Goal: Task Accomplishment & Management: Manage account settings

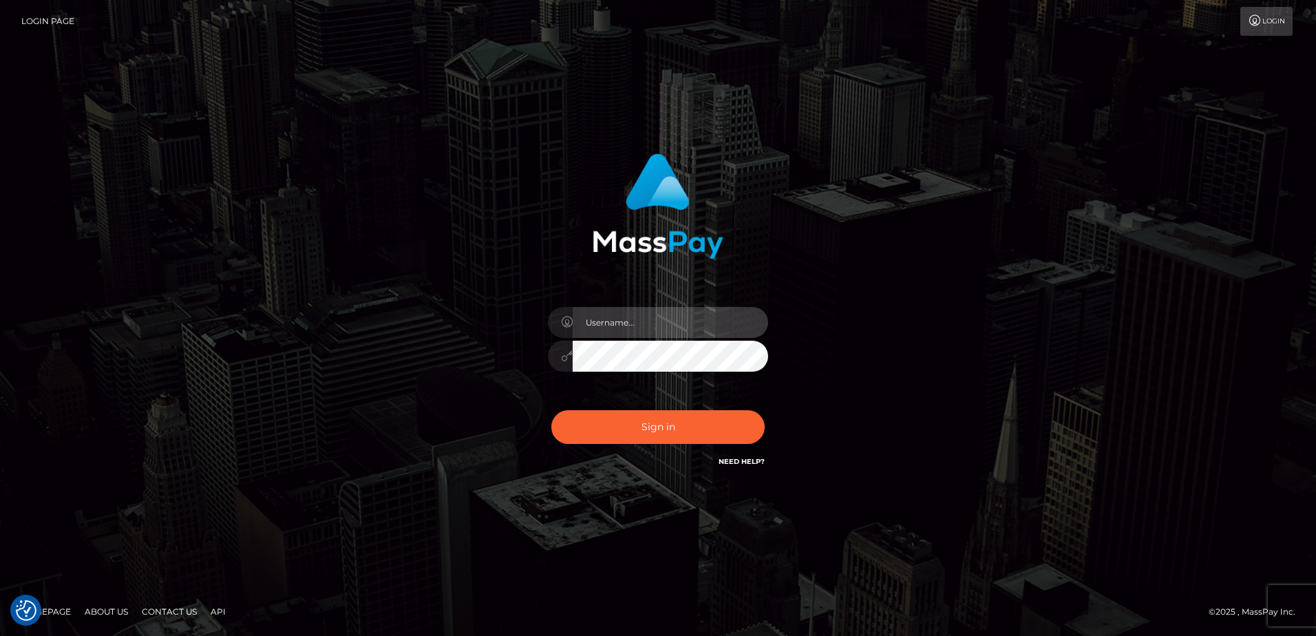
type input "Steve.Megabonanza"
drag, startPoint x: 679, startPoint y: 322, endPoint x: 587, endPoint y: 318, distance: 93.0
click at [587, 318] on input "Steve.Megabonanza" at bounding box center [671, 322] width 196 height 31
click at [335, 262] on div "Steve.Megabonanza Sign in" at bounding box center [658, 318] width 785 height 350
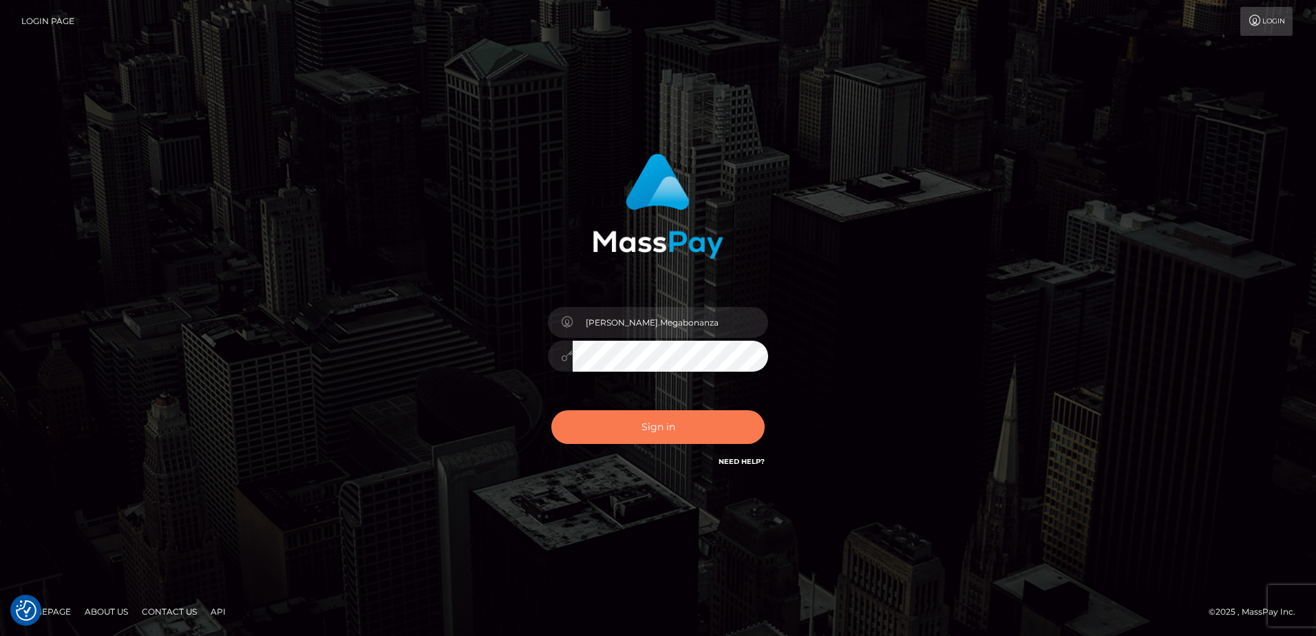
click at [651, 428] on button "Sign in" at bounding box center [657, 427] width 213 height 34
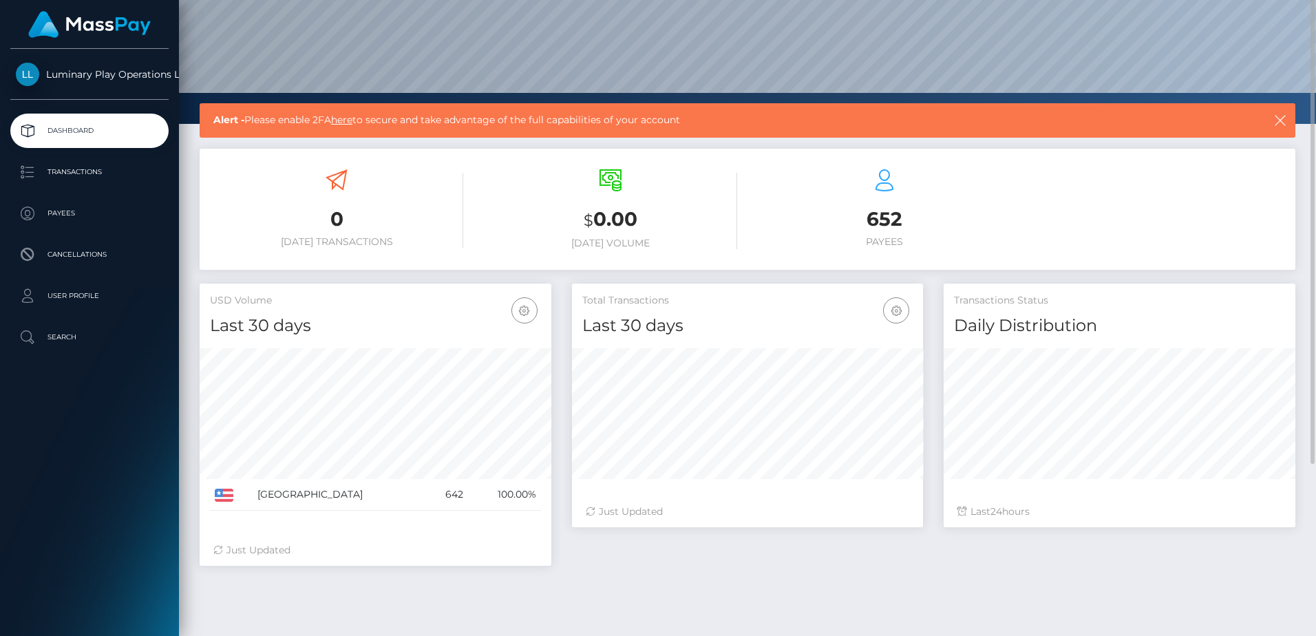
scroll to position [204, 0]
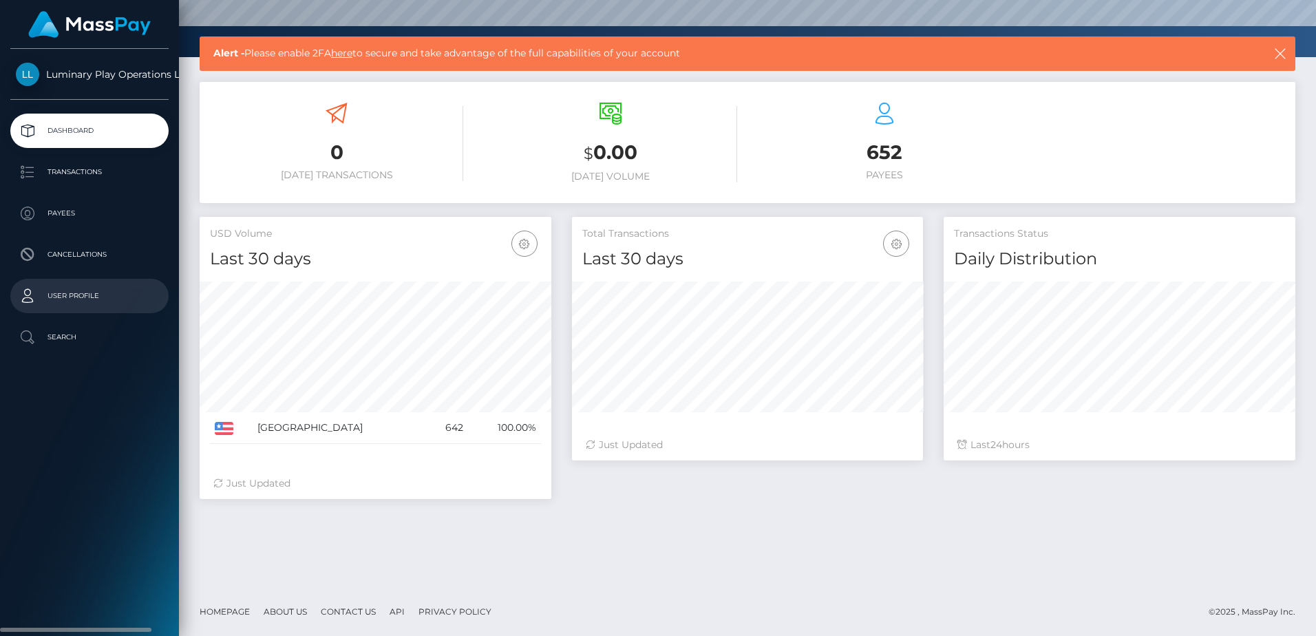
click at [101, 296] on p "User Profile" at bounding box center [89, 296] width 147 height 21
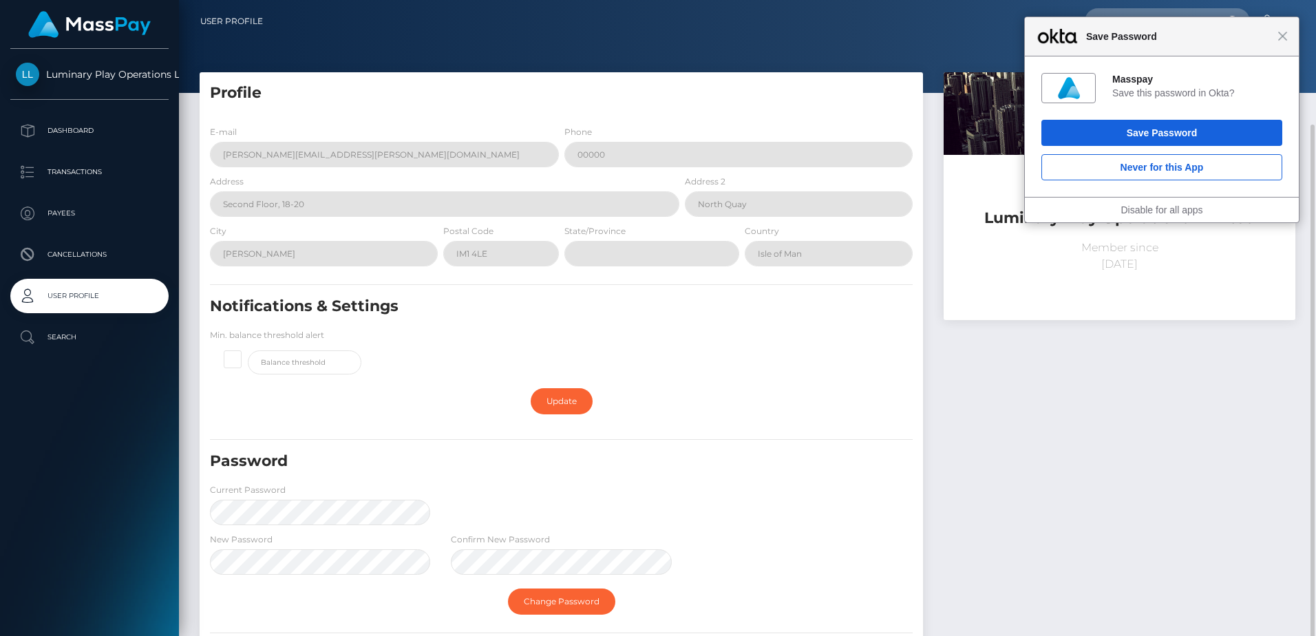
scroll to position [151, 0]
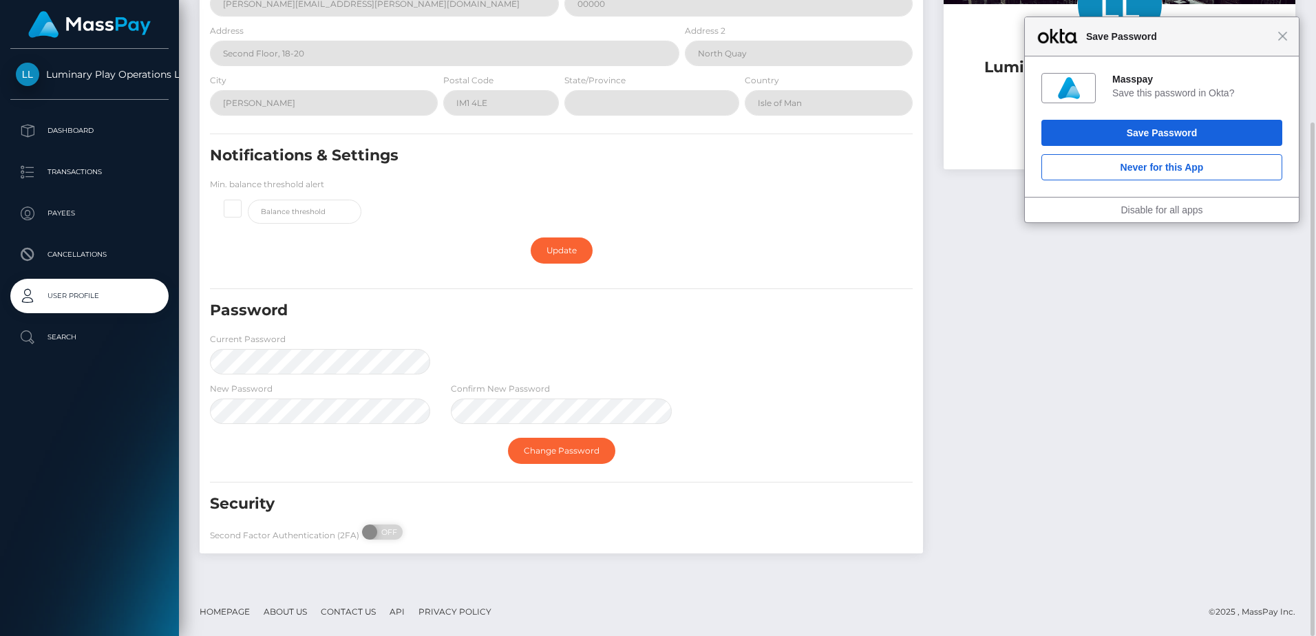
click at [328, 248] on div "Update" at bounding box center [561, 251] width 703 height 40
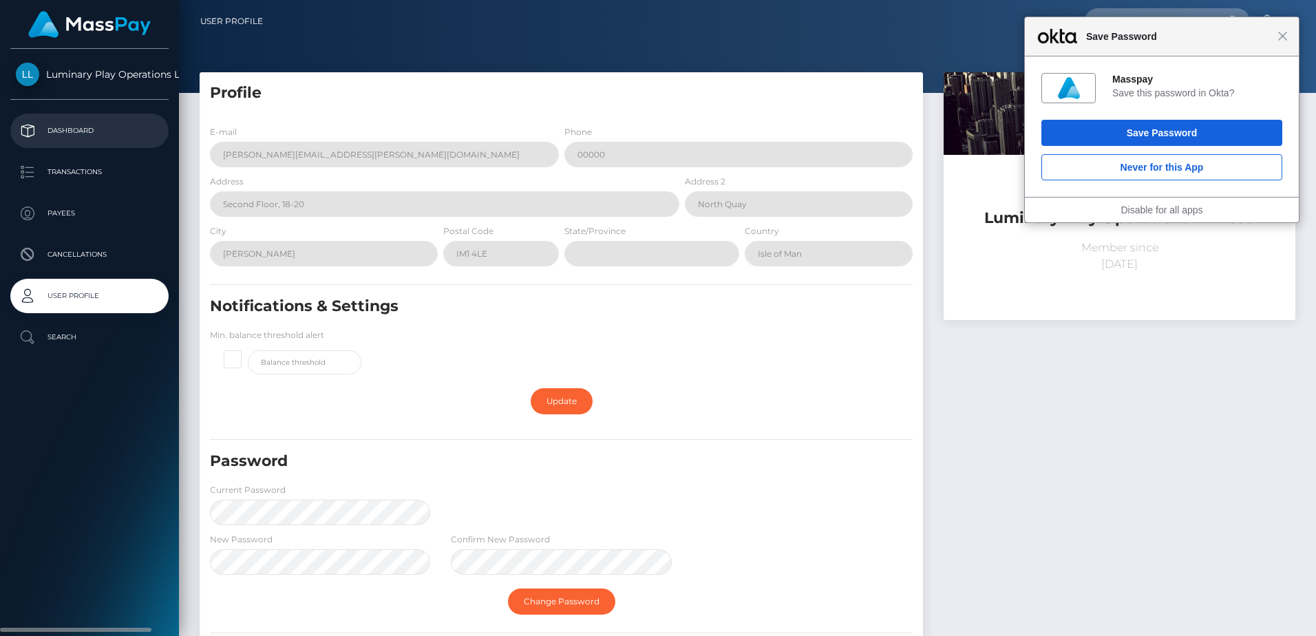
click at [92, 136] on p "Dashboard" at bounding box center [89, 130] width 147 height 21
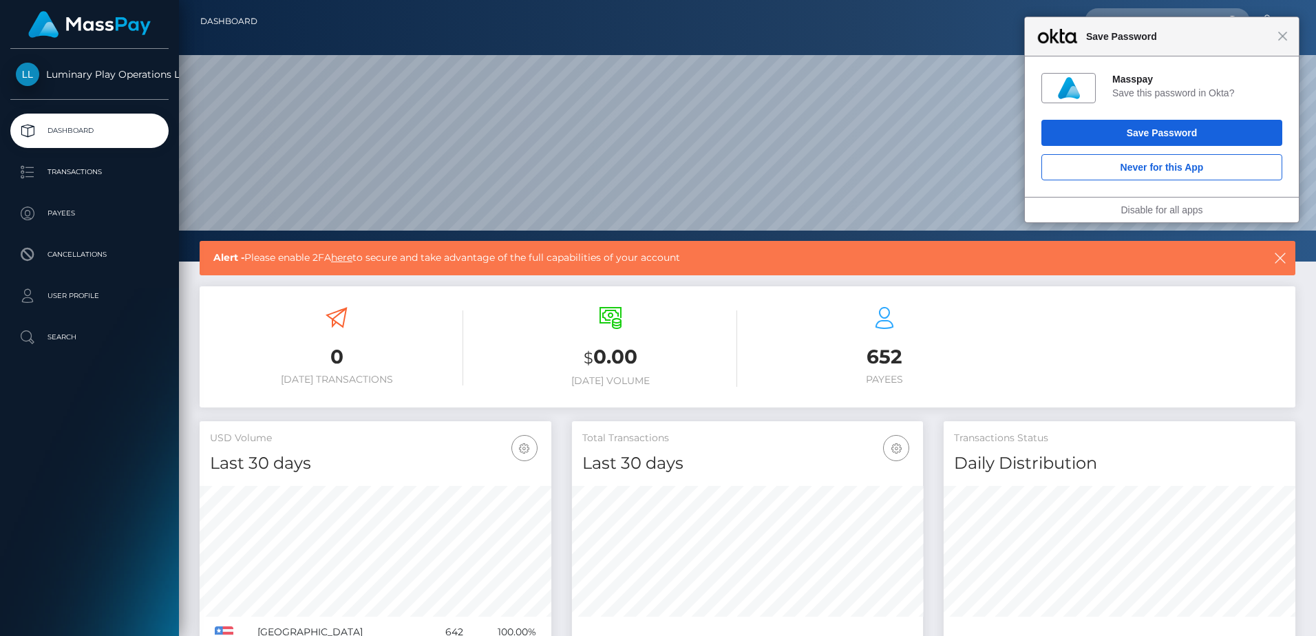
scroll to position [69, 0]
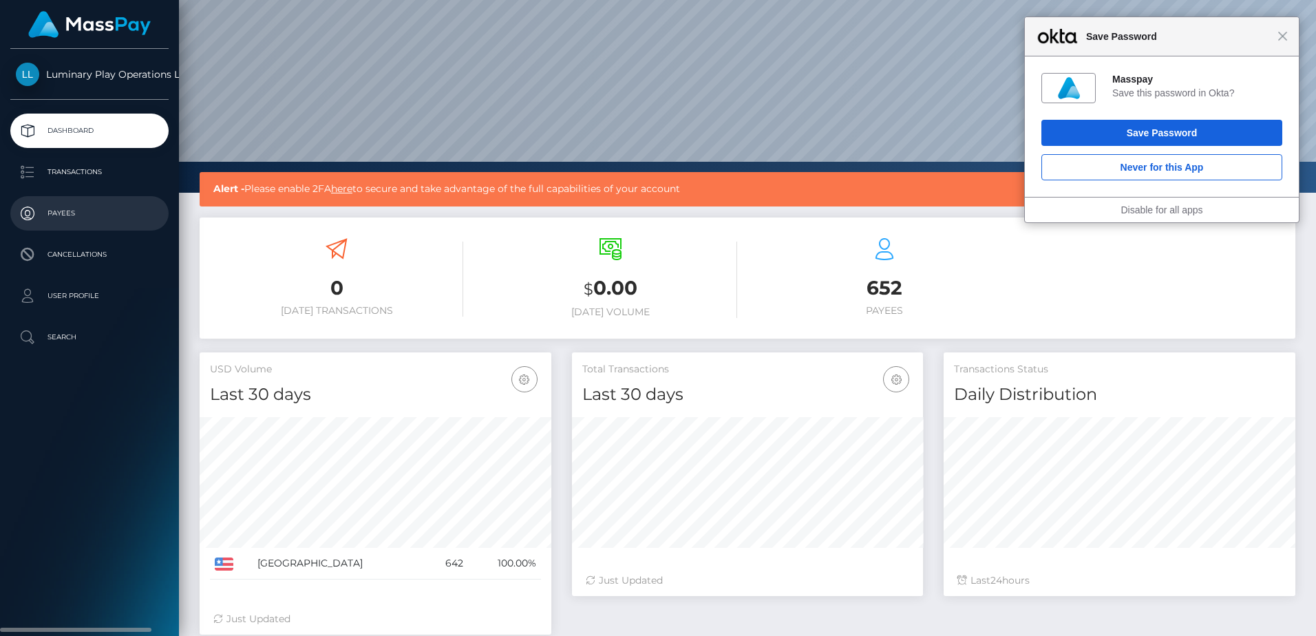
click at [78, 209] on p "Payees" at bounding box center [89, 213] width 147 height 21
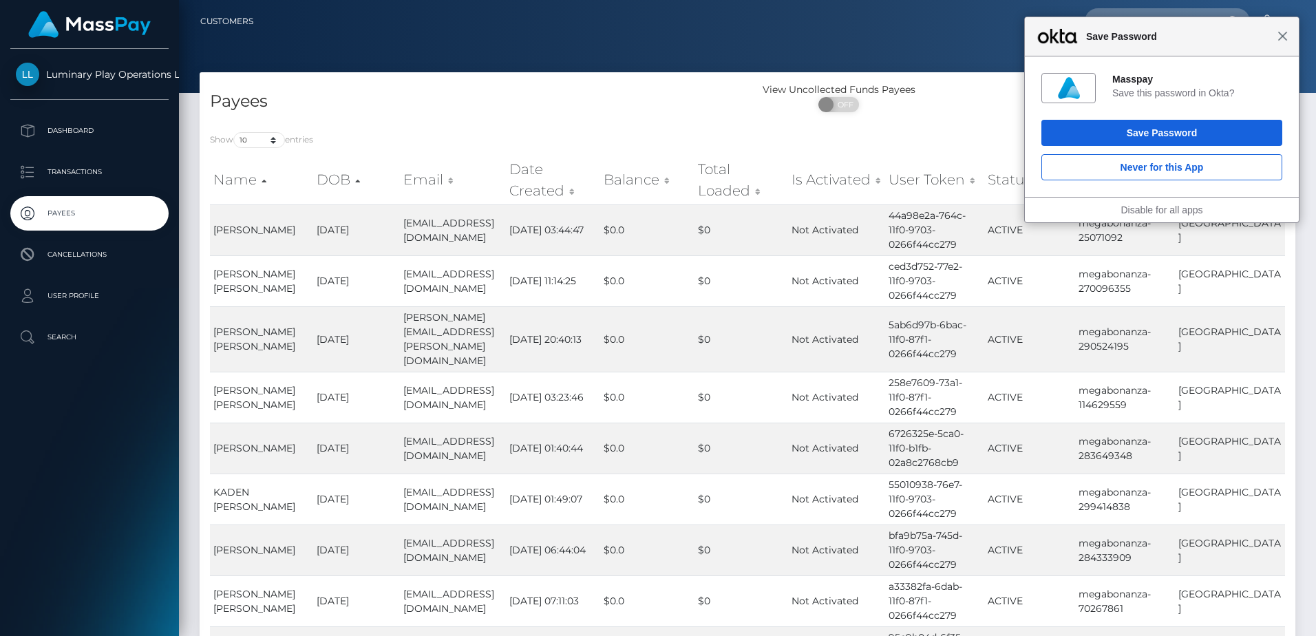
click at [1287, 33] on span "Close" at bounding box center [1283, 36] width 10 height 10
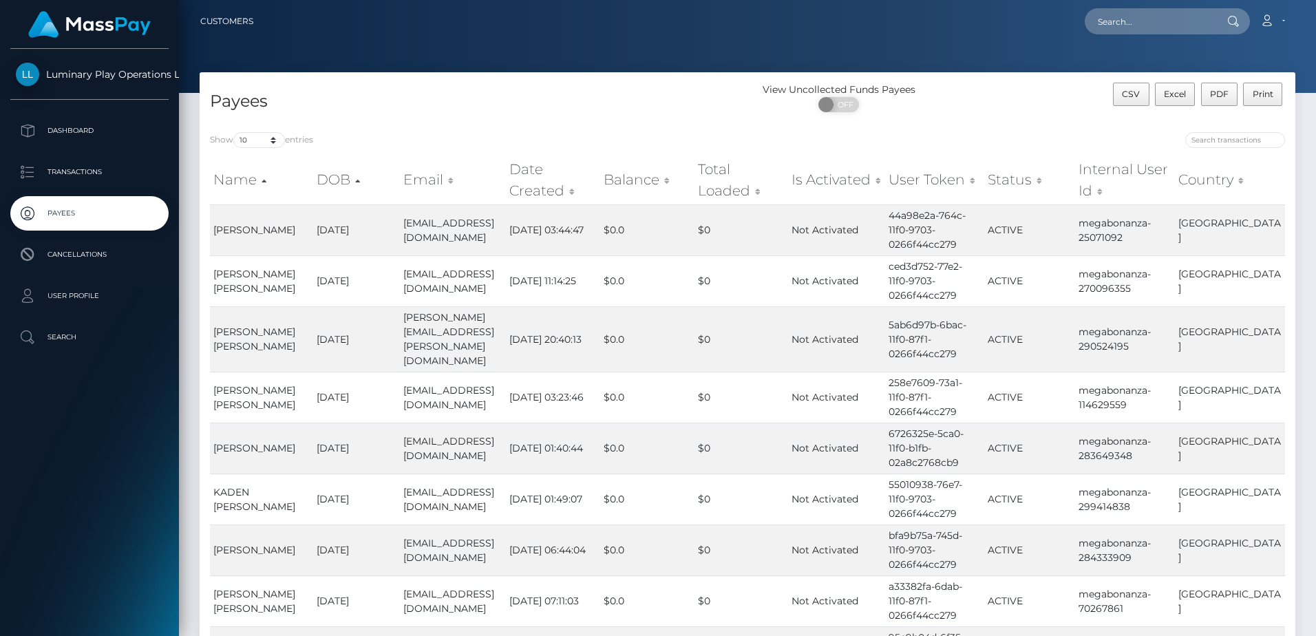
click at [330, 35] on div "Loading... Loading... Account Edit Profile Logout" at bounding box center [779, 21] width 1031 height 29
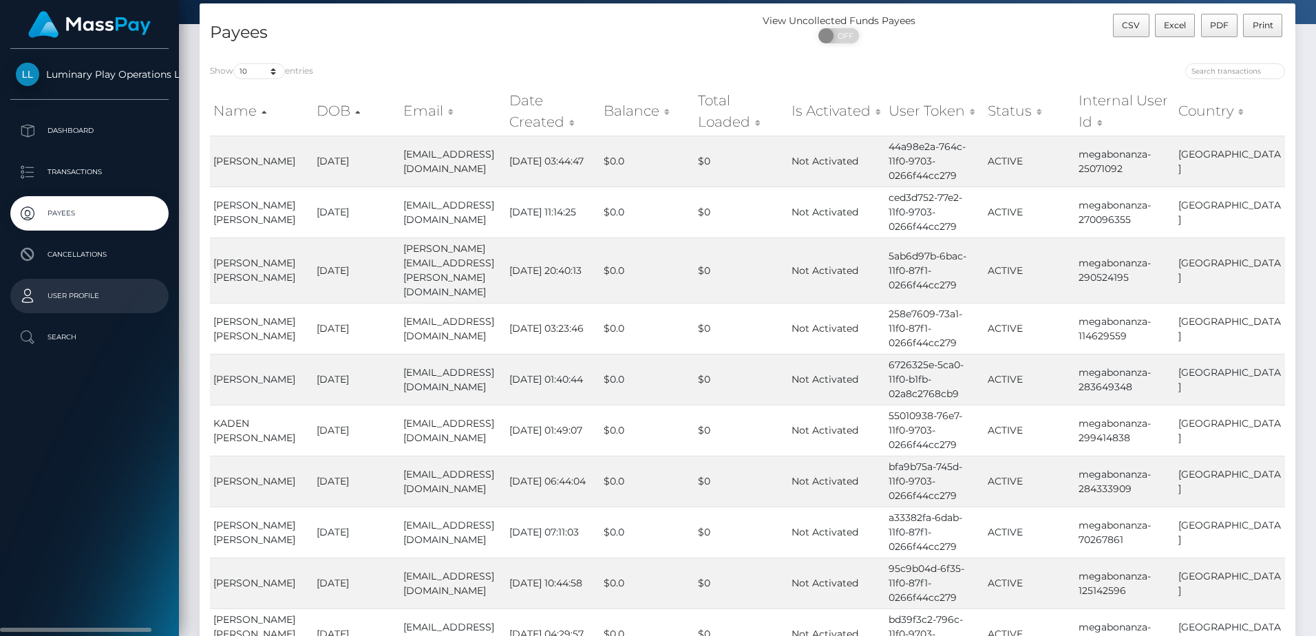
click at [78, 292] on p "User Profile" at bounding box center [89, 296] width 147 height 21
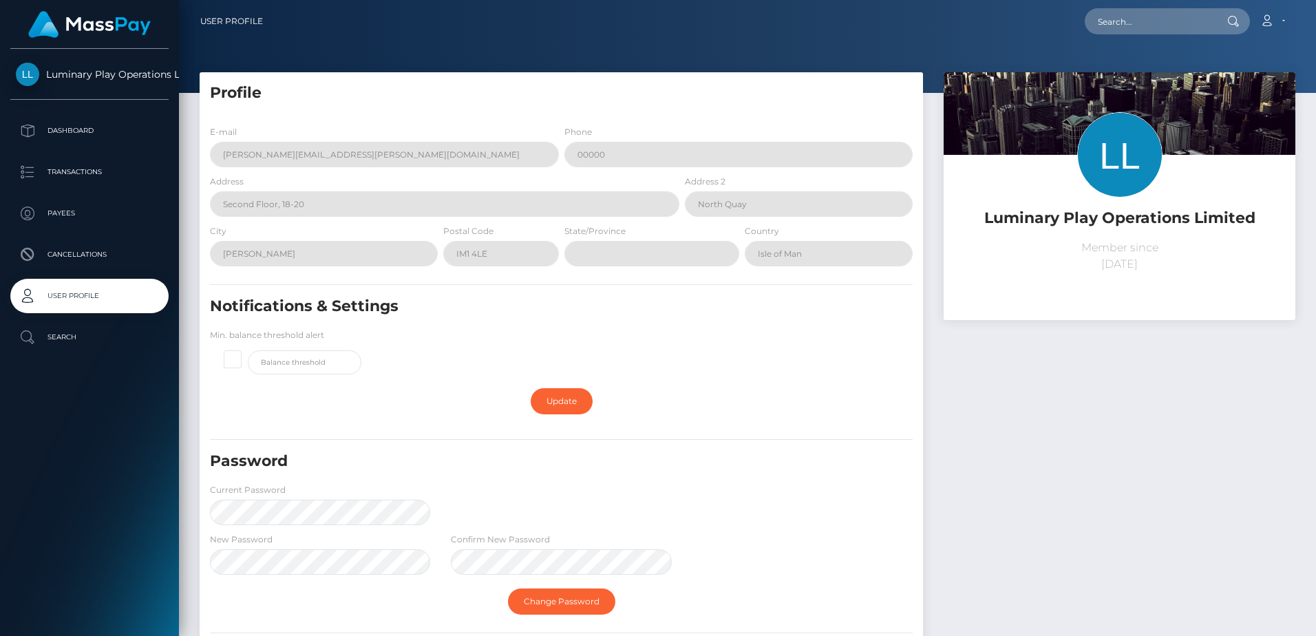
click at [78, 178] on p "Transactions" at bounding box center [89, 172] width 147 height 21
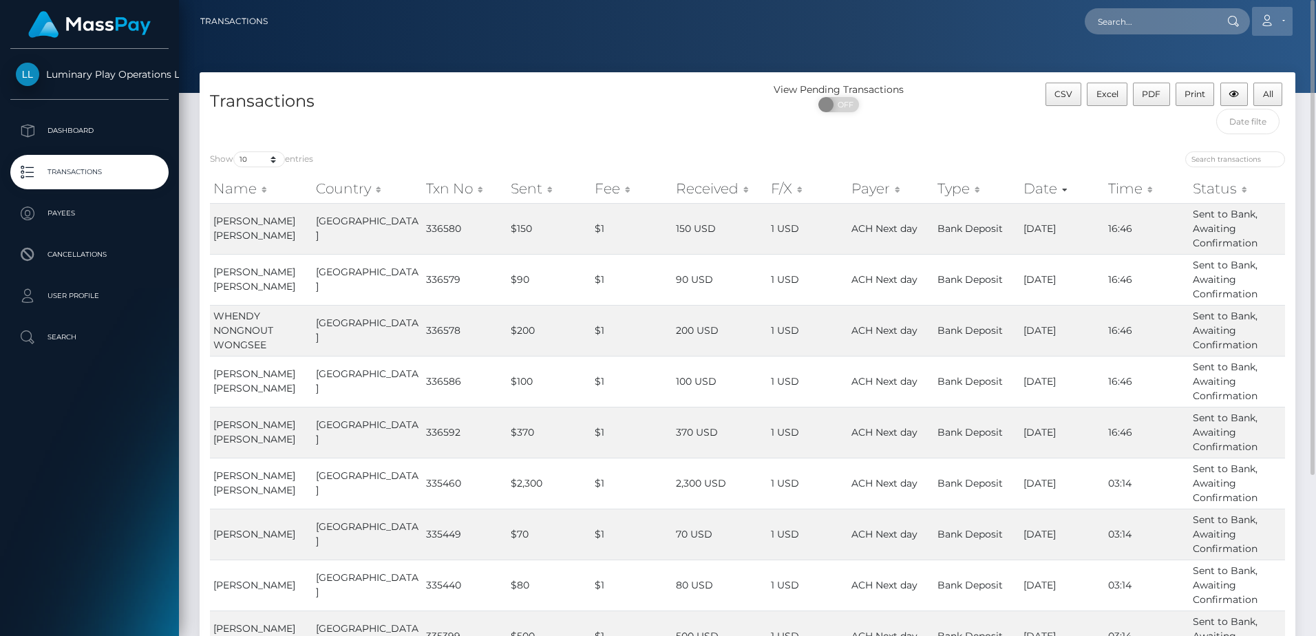
click at [1279, 19] on link "Account" at bounding box center [1272, 21] width 41 height 29
click at [1218, 86] on link "Logout" at bounding box center [1240, 88] width 110 height 25
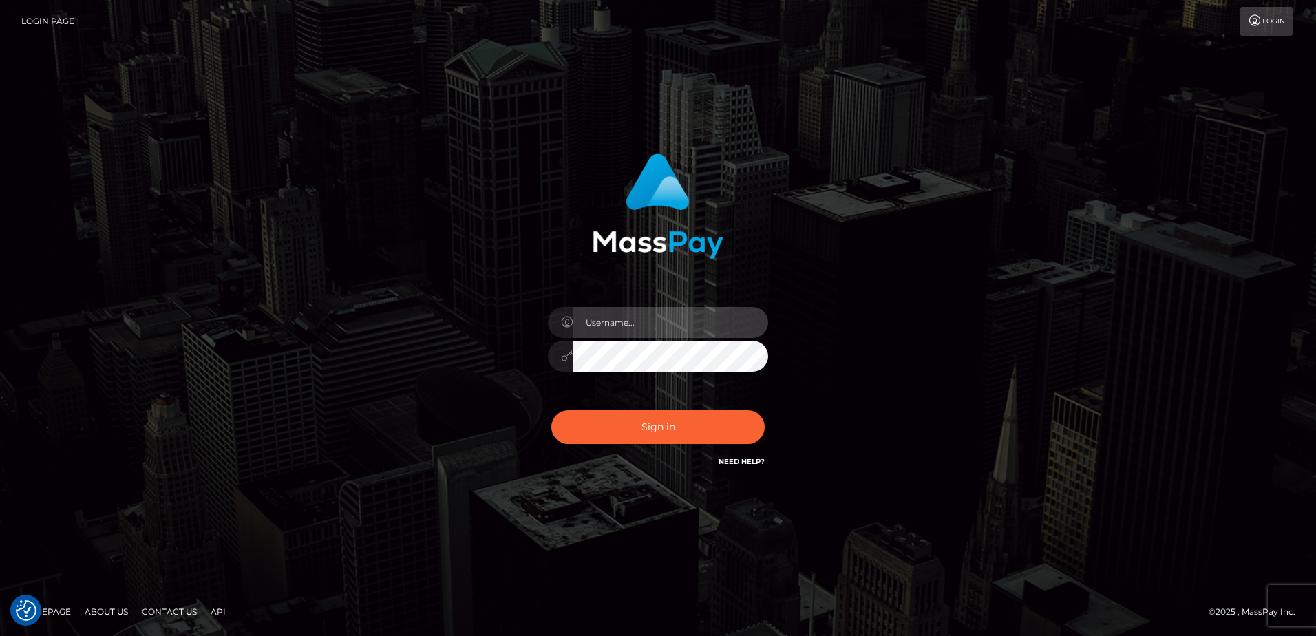
type input "Steve.Megabonanza"
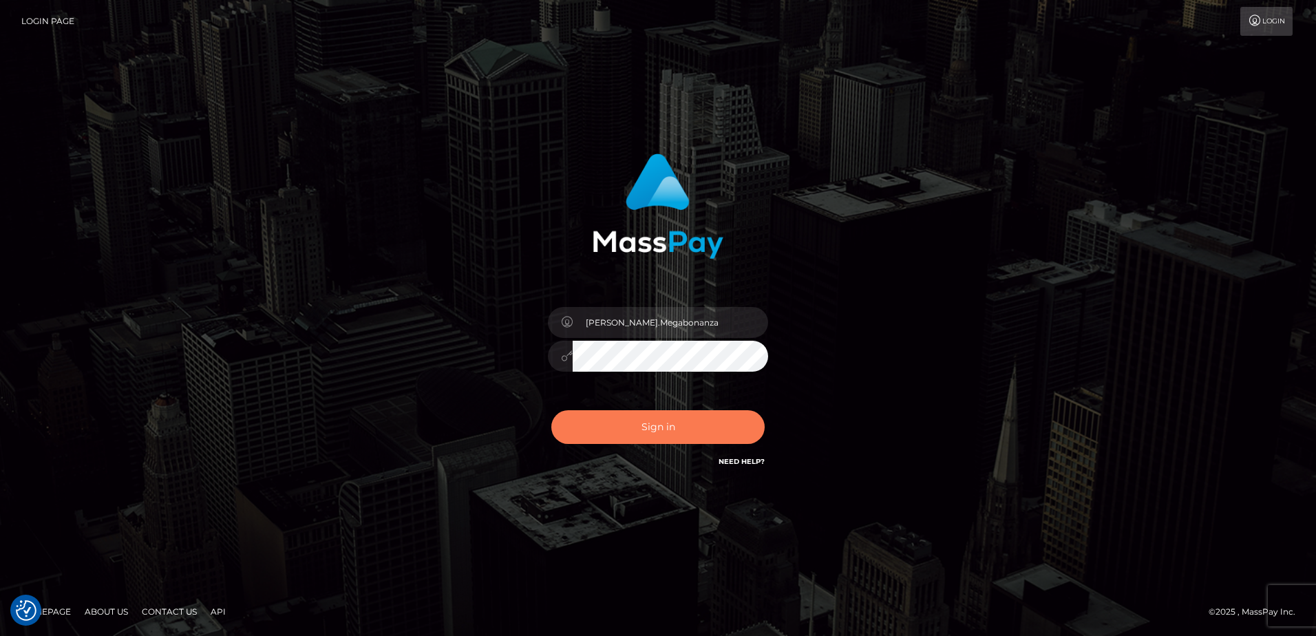
click at [573, 419] on button "Sign in" at bounding box center [657, 427] width 213 height 34
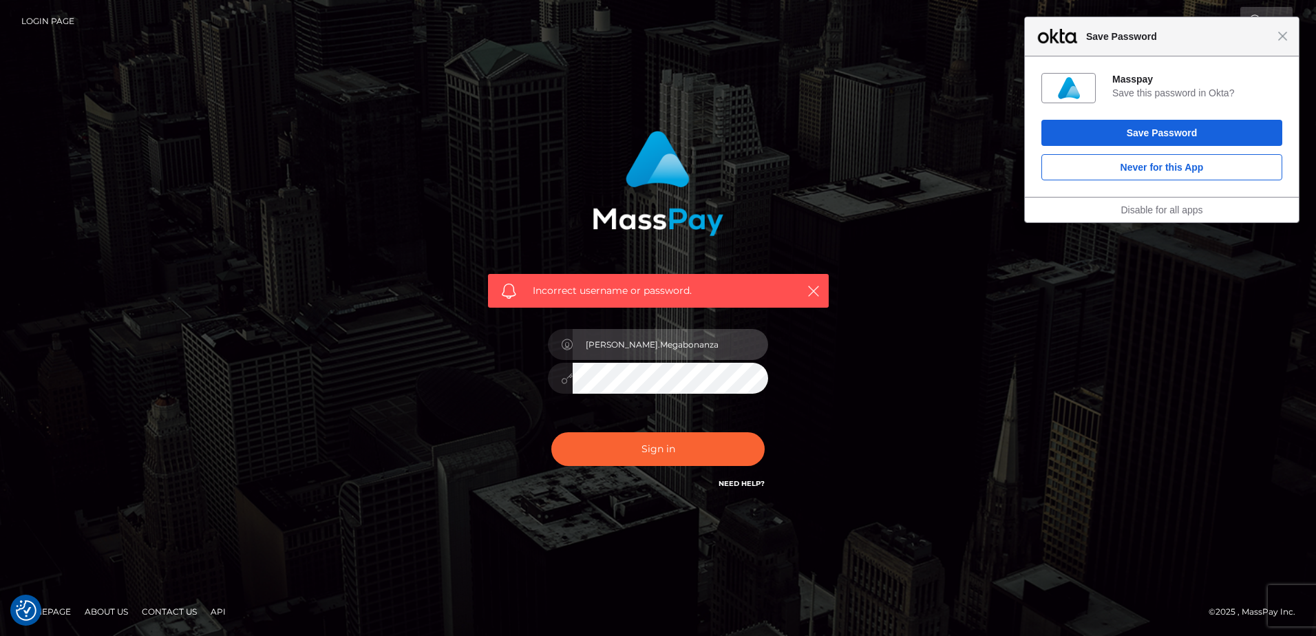
click at [675, 342] on input "[PERSON_NAME].Megabonanza" at bounding box center [671, 344] width 196 height 31
click at [677, 342] on input "[PERSON_NAME].Megabonanza" at bounding box center [671, 344] width 196 height 31
type input "S"
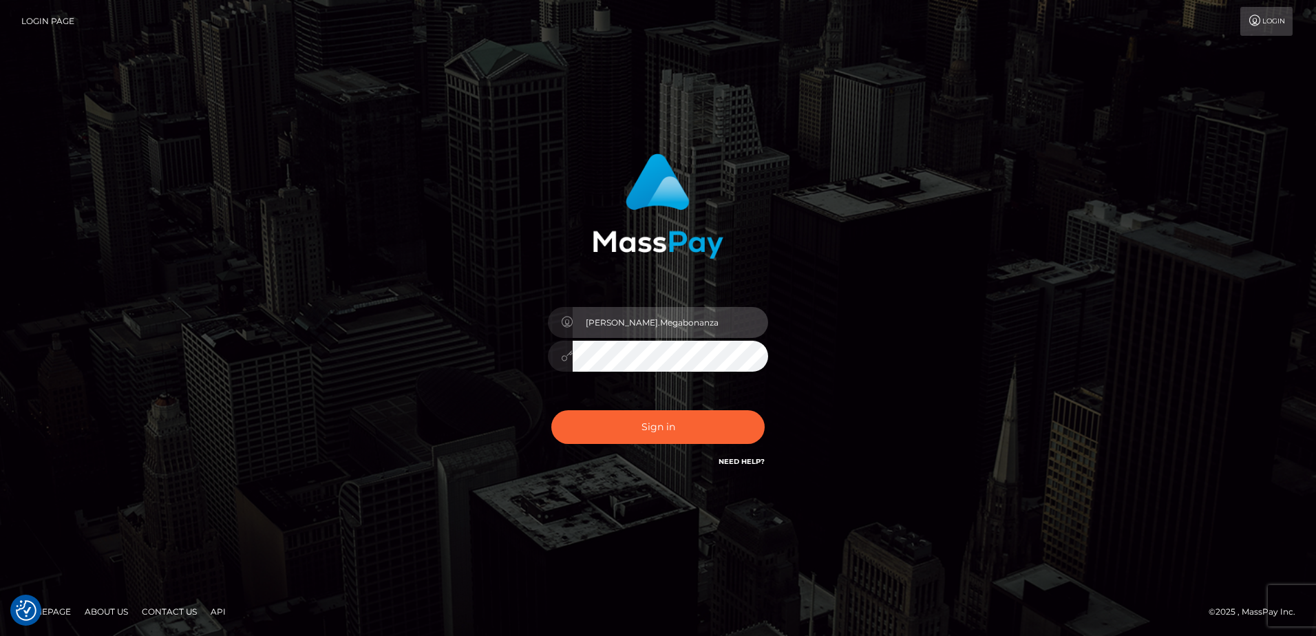
click at [688, 322] on input "[PERSON_NAME].Megabonanza" at bounding box center [671, 322] width 196 height 31
type input "[PERSON_NAME].Ace"
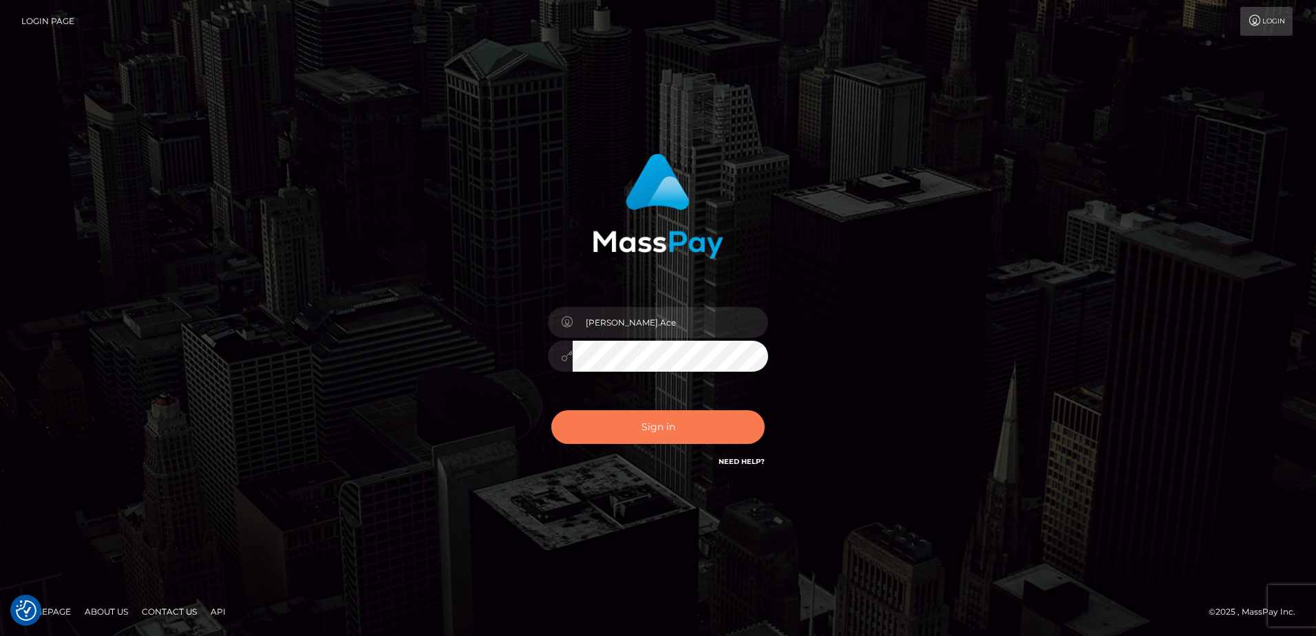
click at [563, 420] on button "Sign in" at bounding box center [657, 427] width 213 height 34
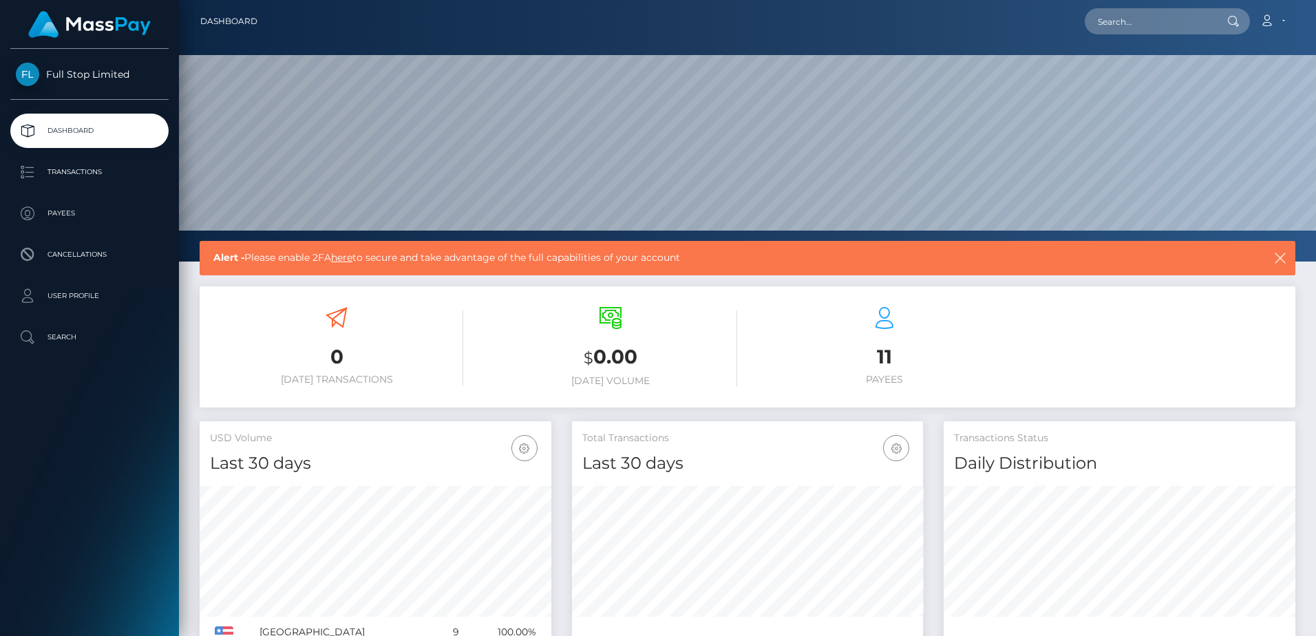
scroll to position [244, 351]
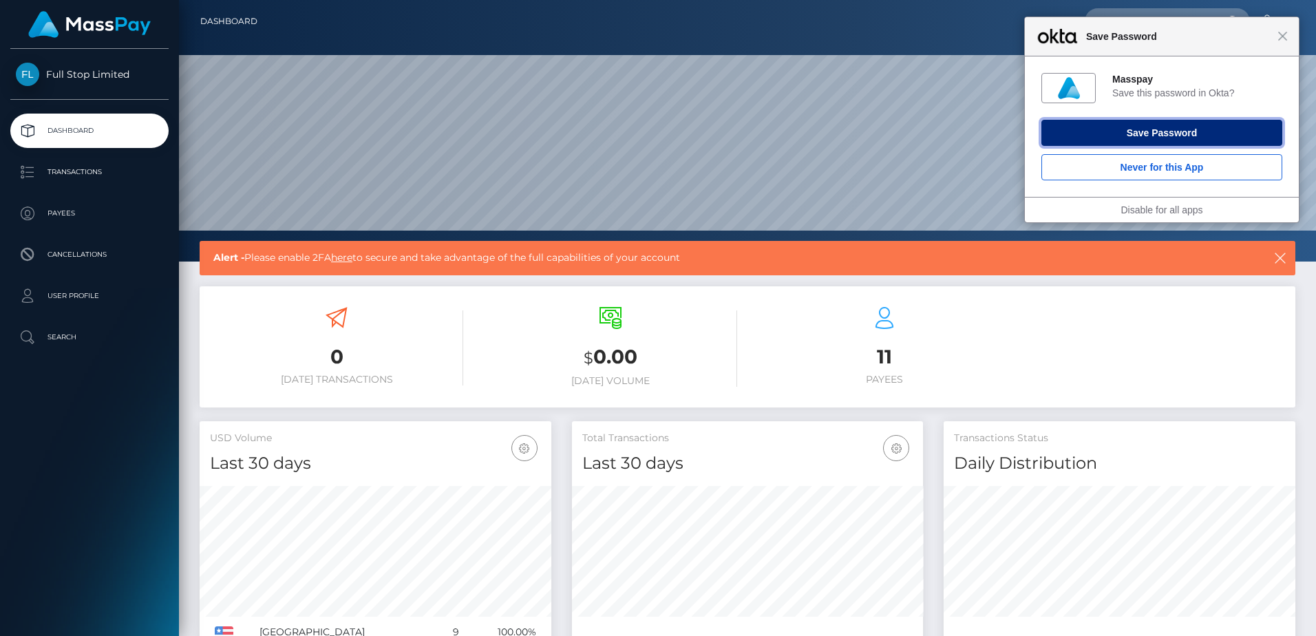
click at [1132, 132] on button "Save Password" at bounding box center [1162, 133] width 241 height 26
